Goal: Check status: Check status

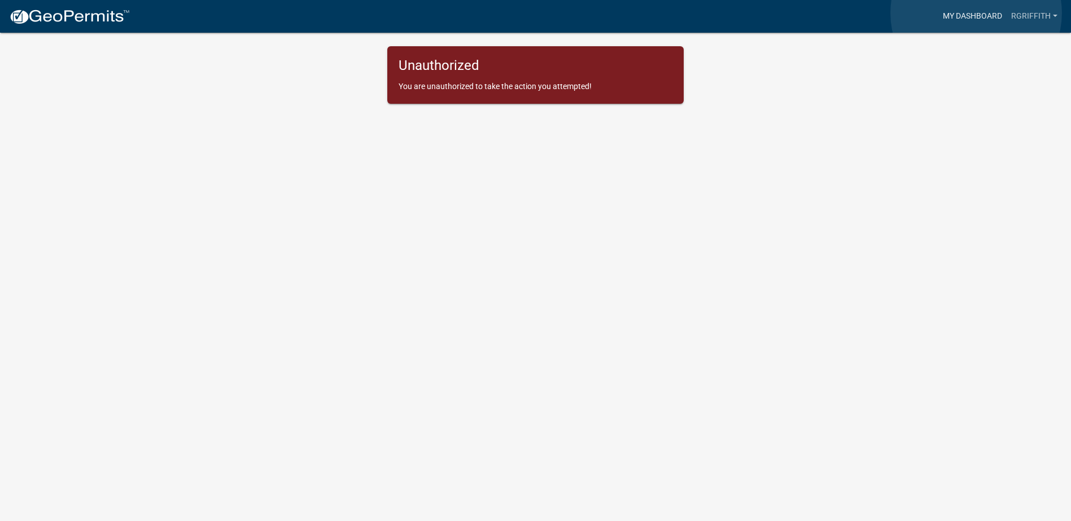
click at [976, 13] on link "My Dashboard" at bounding box center [972, 16] width 68 height 21
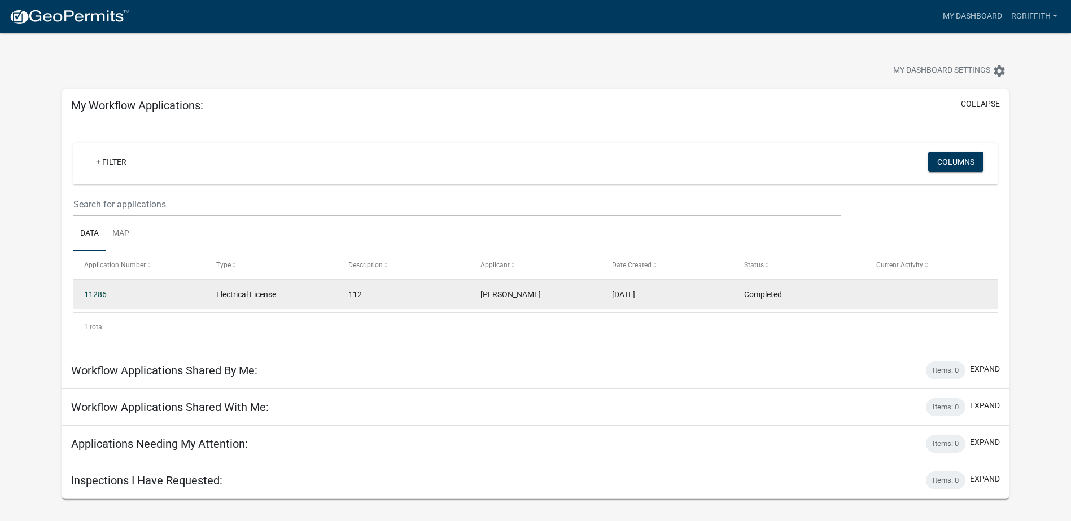
click at [98, 294] on link "11286" at bounding box center [95, 294] width 23 height 9
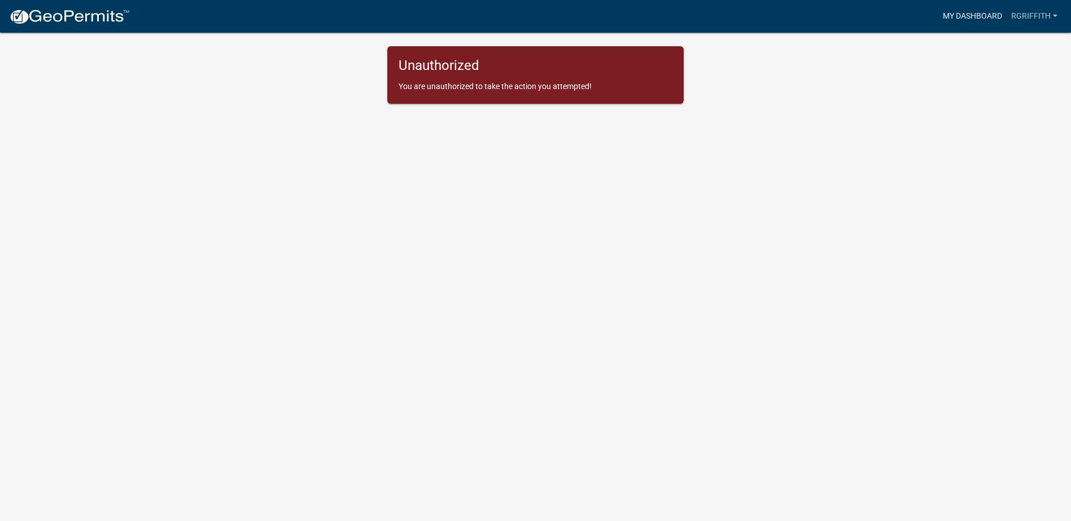
click at [970, 19] on link "My Dashboard" at bounding box center [972, 16] width 68 height 21
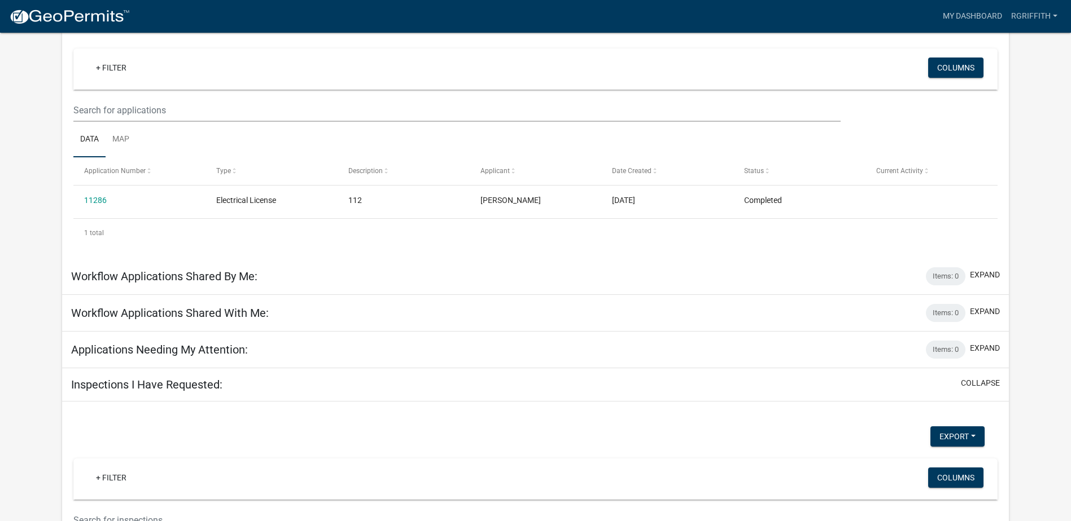
scroll to position [80, 0]
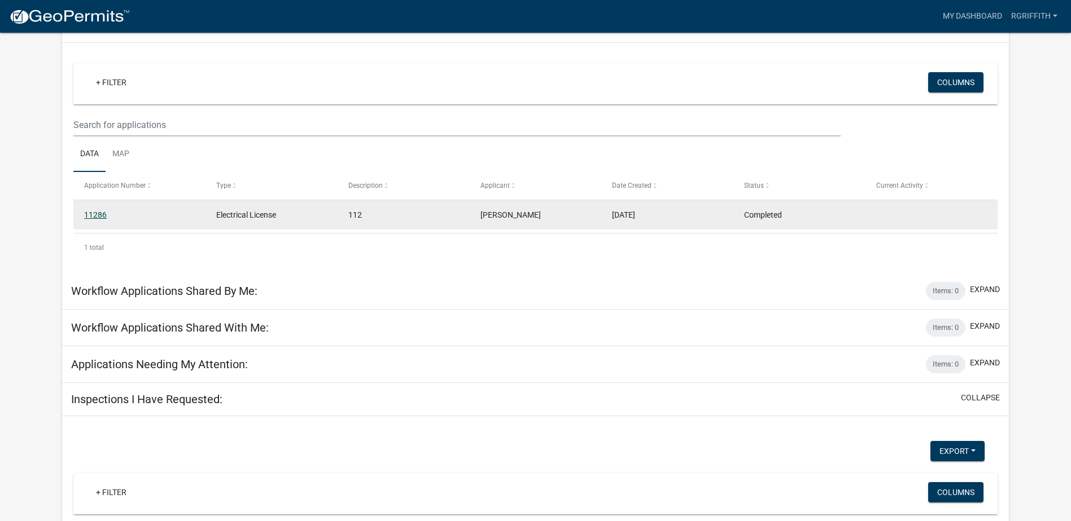
click at [98, 214] on link "11286" at bounding box center [95, 215] width 23 height 9
